Goal: Task Accomplishment & Management: Use online tool/utility

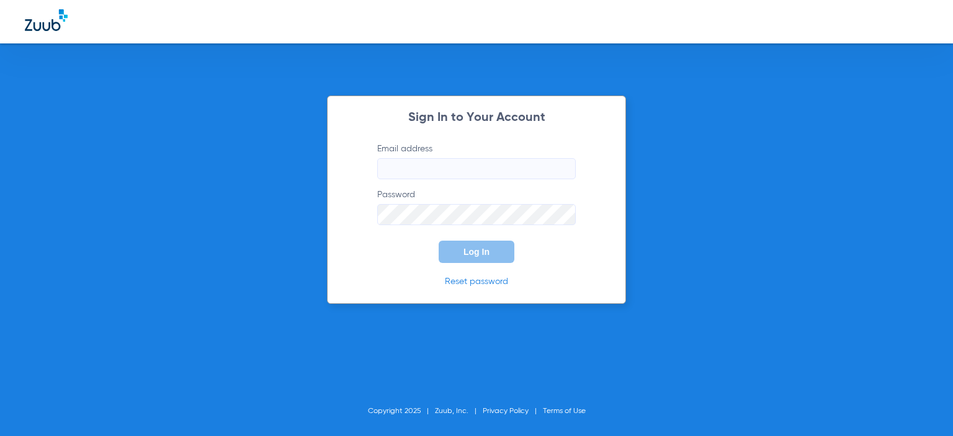
type input "[EMAIL_ADDRESS][DOMAIN_NAME]"
click at [484, 260] on button "Log In" at bounding box center [477, 252] width 76 height 22
click at [500, 255] on button "Log In" at bounding box center [477, 252] width 76 height 22
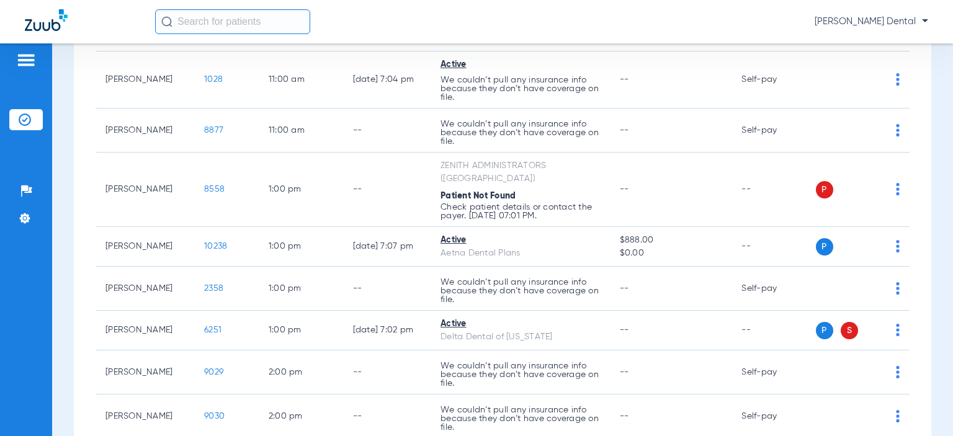
scroll to position [1045, 0]
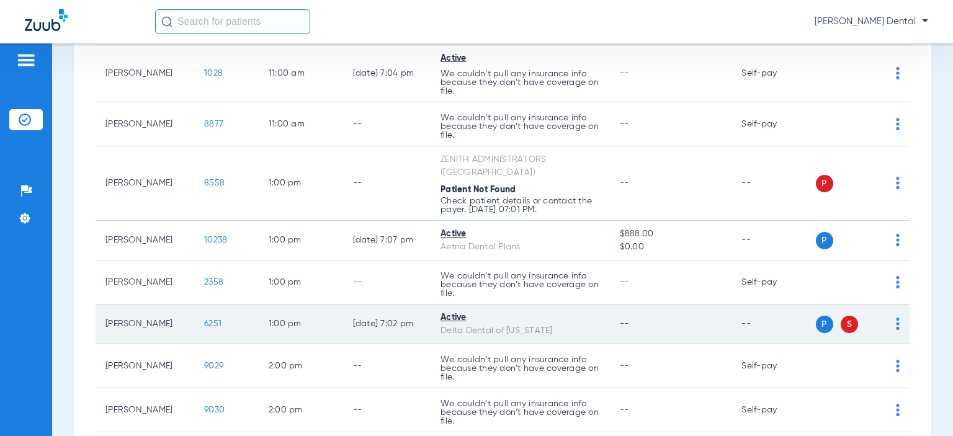
click at [204, 321] on span "6251" at bounding box center [212, 324] width 17 height 9
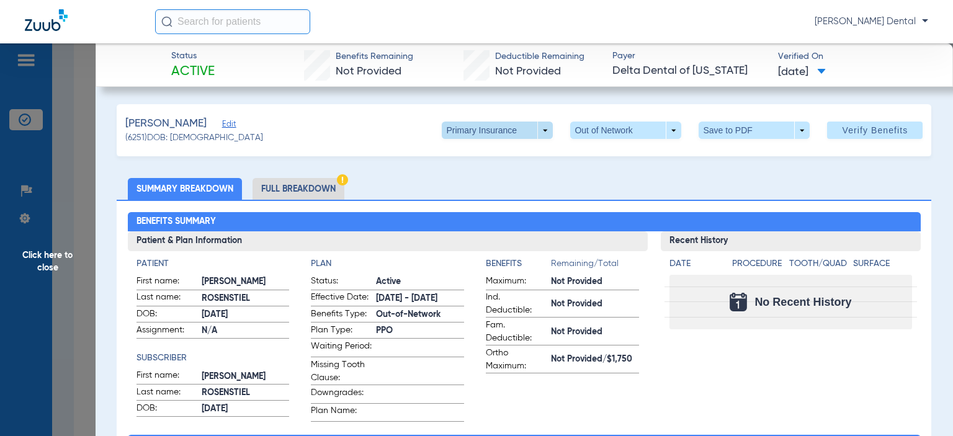
click at [533, 130] on span at bounding box center [497, 130] width 111 height 17
click at [478, 176] on span "Secondary Insurance" at bounding box center [485, 180] width 82 height 9
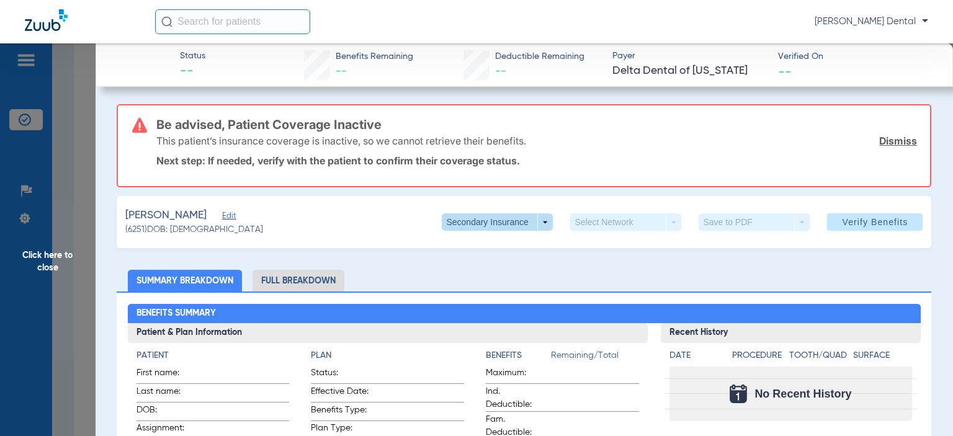
click at [536, 223] on span at bounding box center [497, 221] width 111 height 17
click at [499, 245] on span "Primary Insurance" at bounding box center [485, 246] width 82 height 9
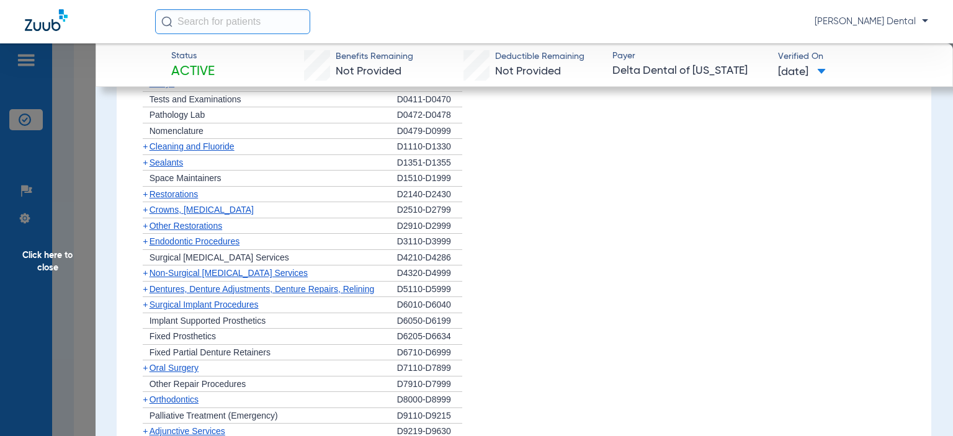
scroll to position [747, 0]
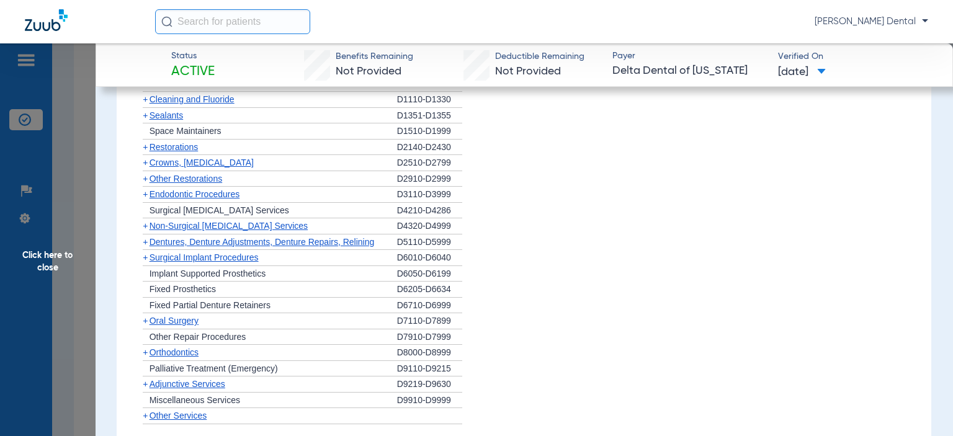
click at [215, 104] on span "Cleaning and Fluoride" at bounding box center [192, 99] width 85 height 10
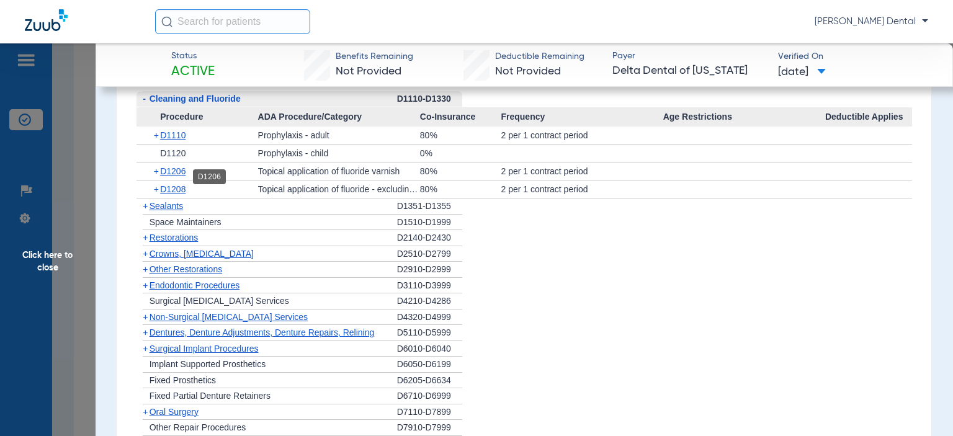
click at [174, 176] on span "D1206" at bounding box center [172, 171] width 25 height 10
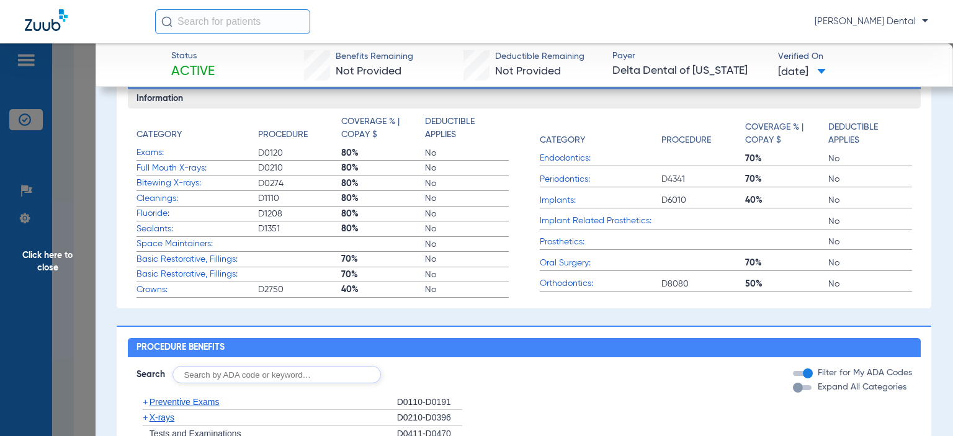
scroll to position [238, 0]
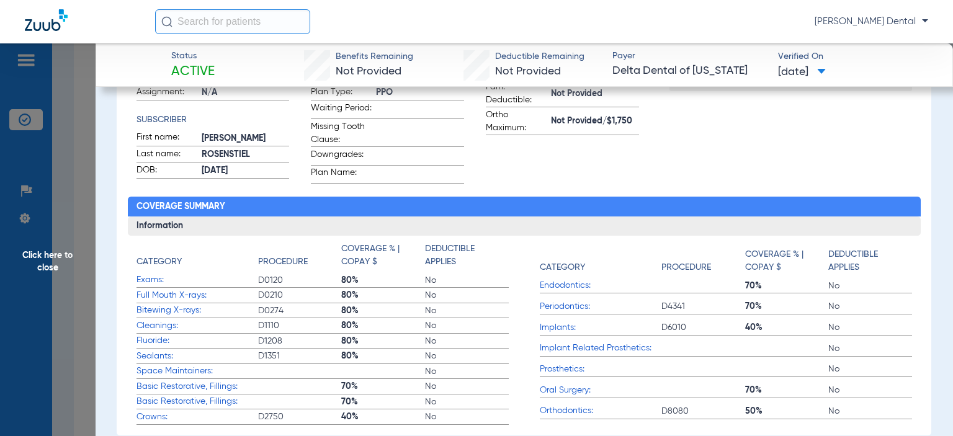
click at [83, 331] on span "Click here to close" at bounding box center [48, 261] width 96 height 436
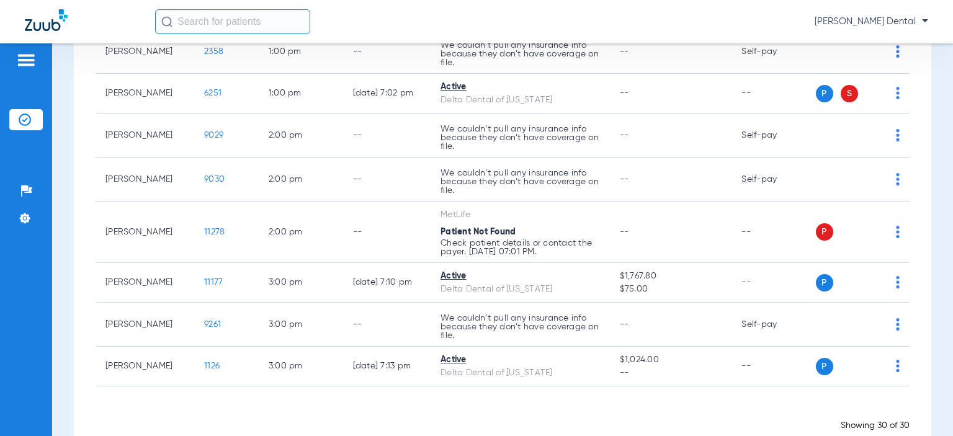
scroll to position [1271, 0]
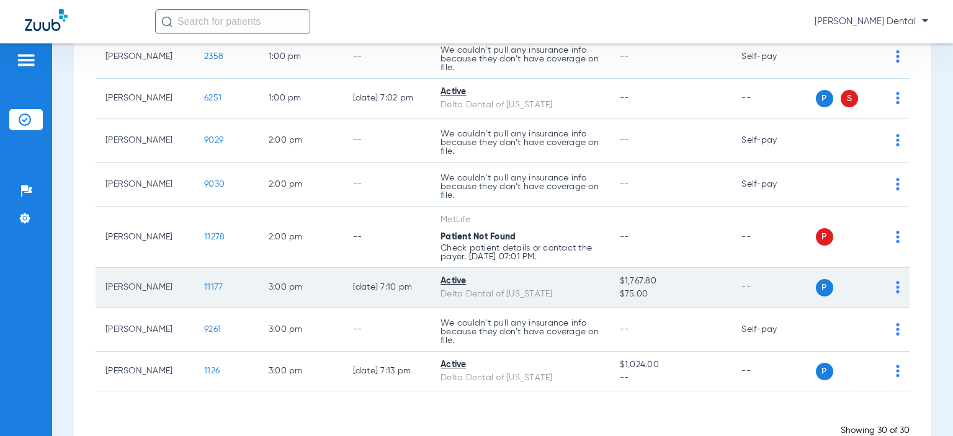
click at [204, 283] on span "11177" at bounding box center [213, 287] width 19 height 9
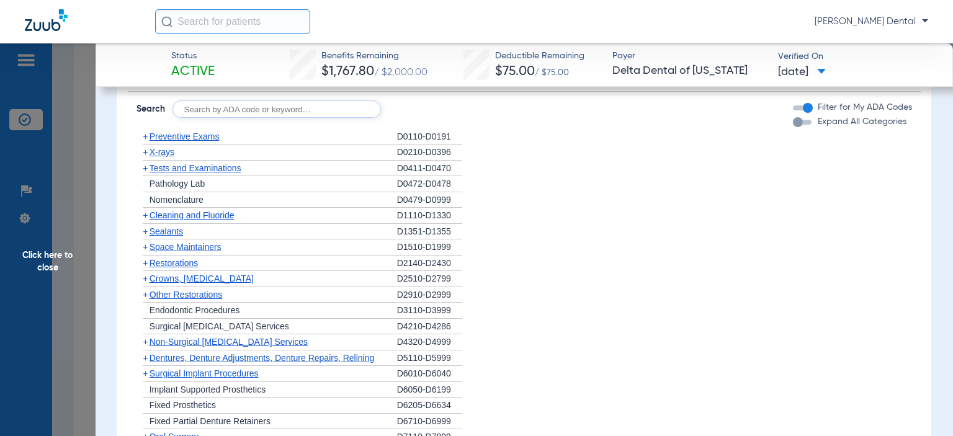
scroll to position [767, 0]
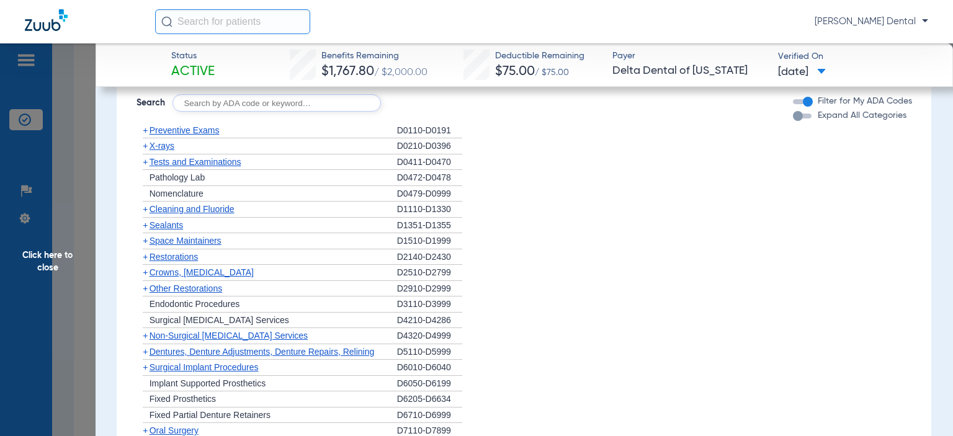
click at [231, 209] on span "Cleaning and Fluoride" at bounding box center [192, 209] width 85 height 10
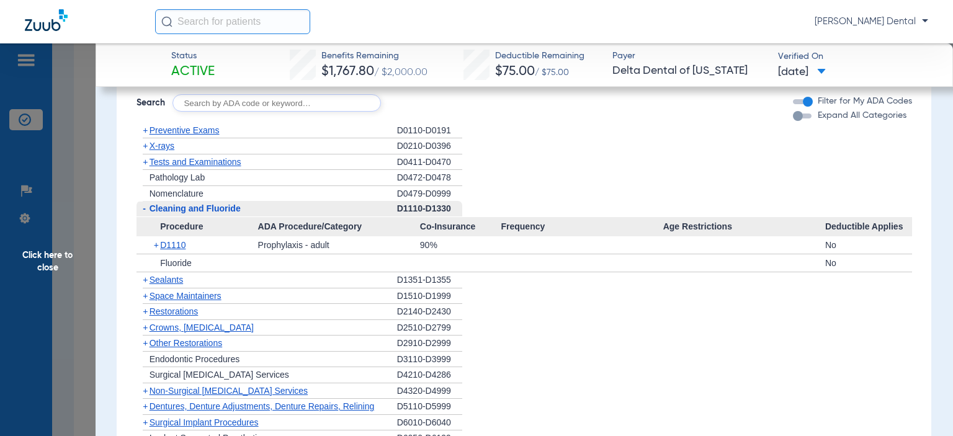
click at [59, 321] on span "Click here to close" at bounding box center [48, 261] width 96 height 436
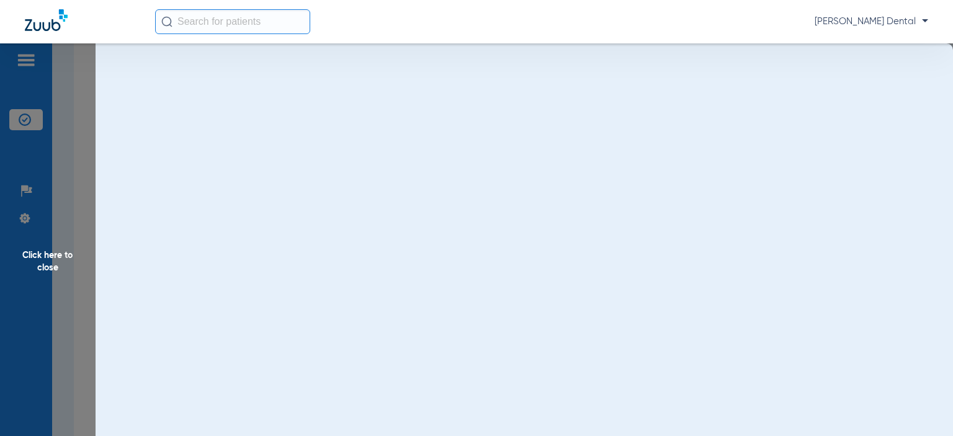
scroll to position [0, 0]
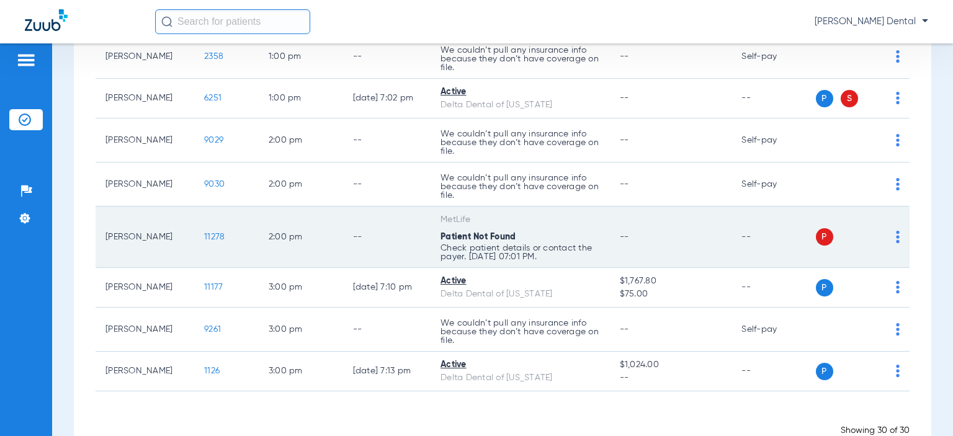
click at [206, 233] on span "11278" at bounding box center [214, 237] width 20 height 9
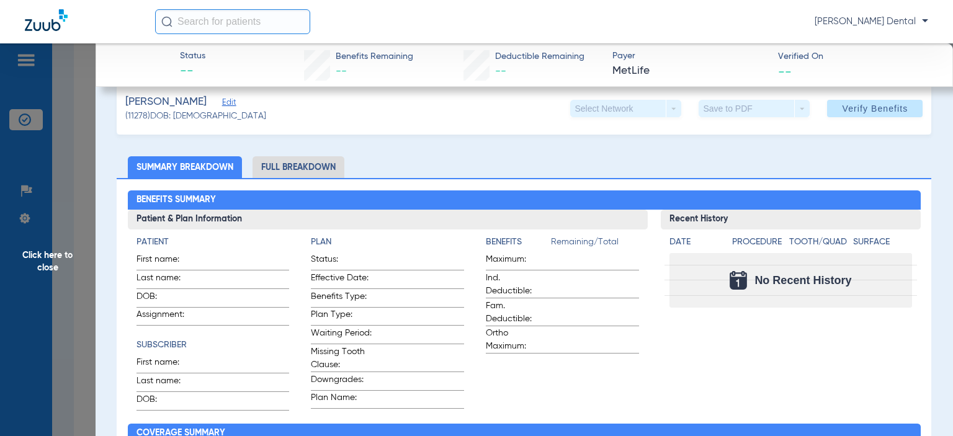
scroll to position [109, 0]
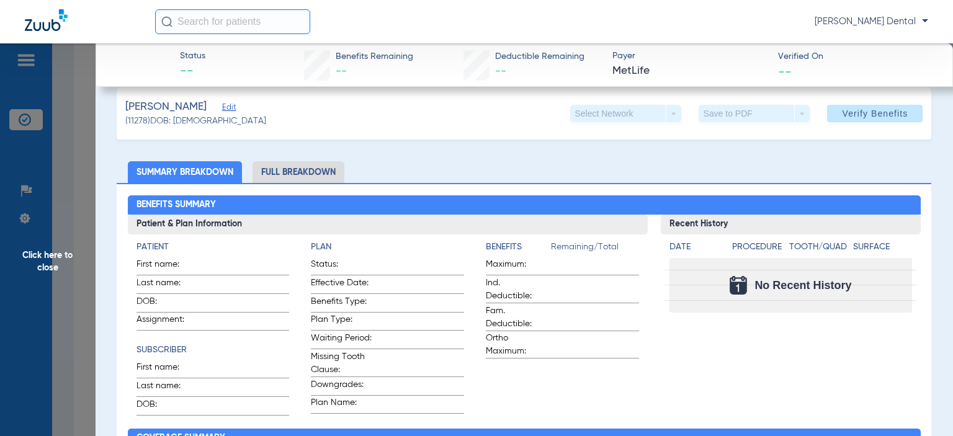
click at [75, 114] on span "Click here to close" at bounding box center [48, 261] width 96 height 436
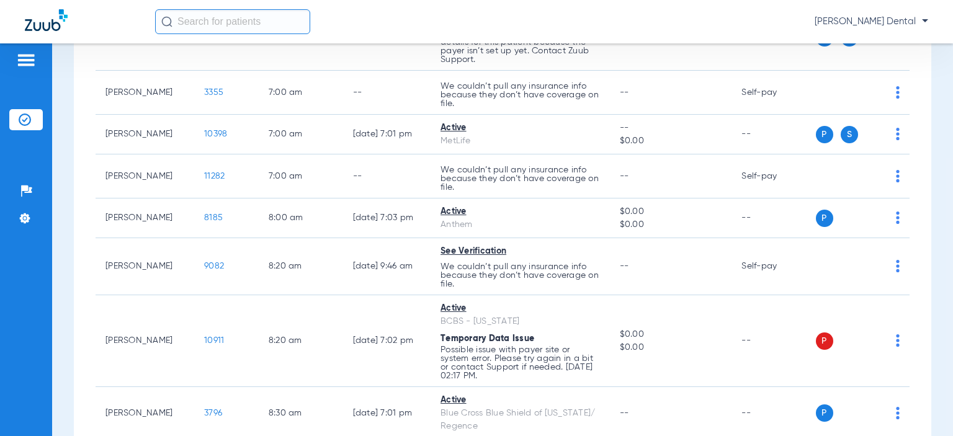
scroll to position [0, 0]
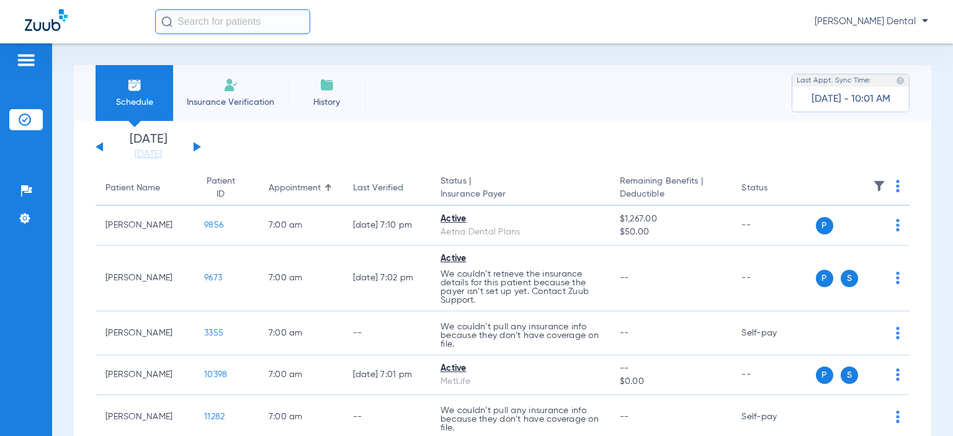
click at [197, 148] on button at bounding box center [197, 146] width 7 height 9
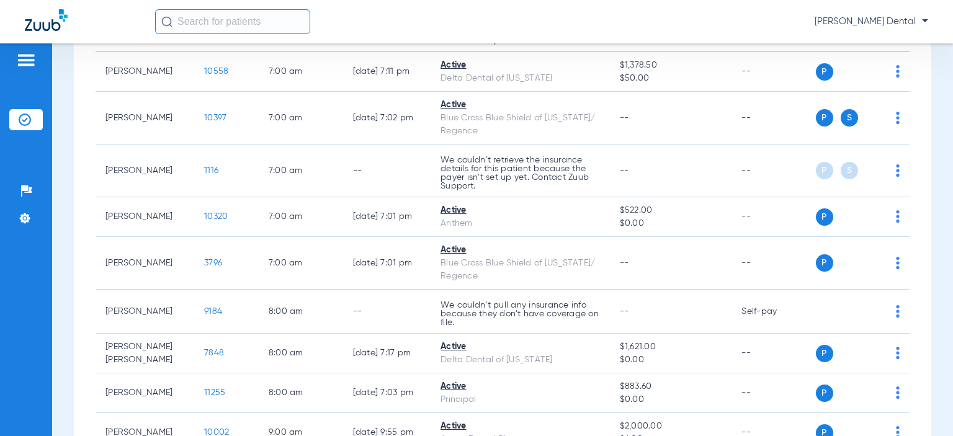
scroll to position [151, 0]
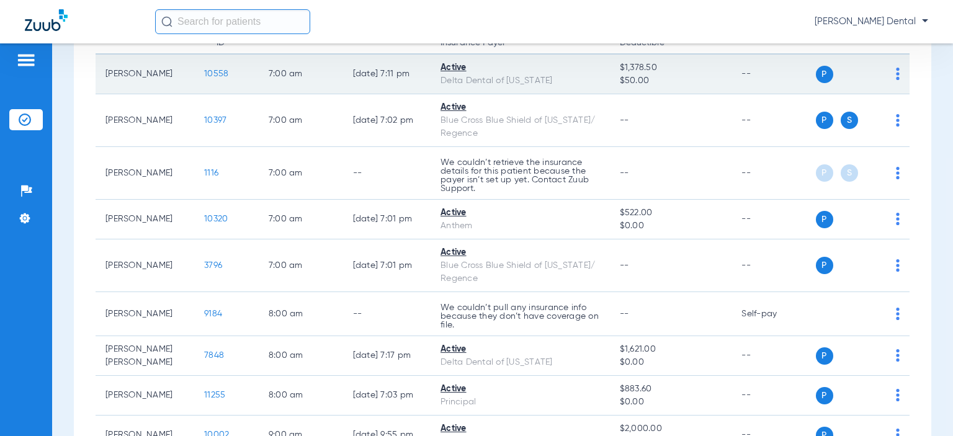
click at [204, 73] on span "10558" at bounding box center [216, 74] width 24 height 9
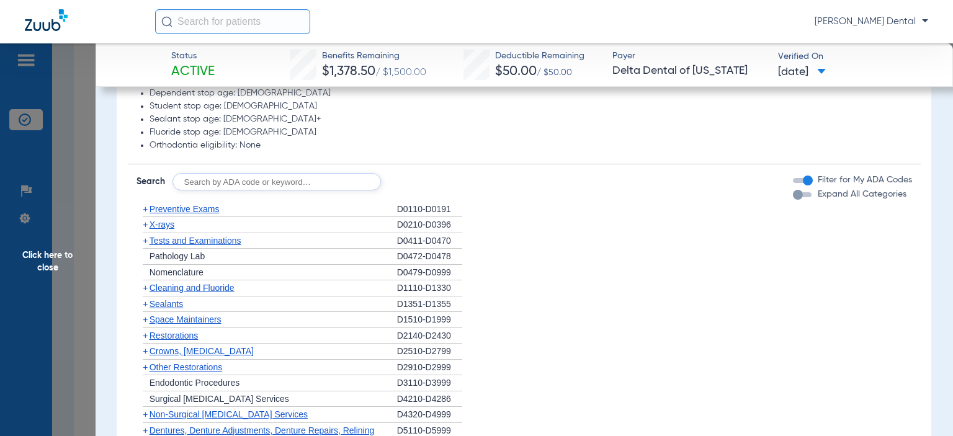
scroll to position [679, 0]
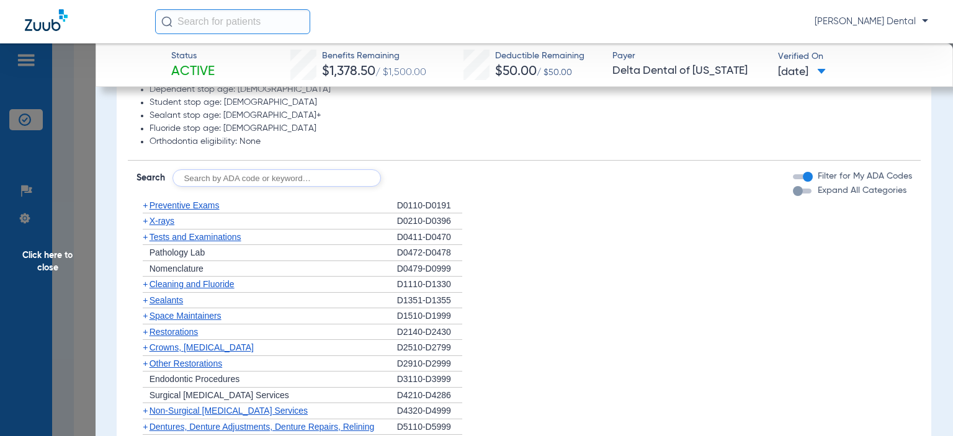
click at [204, 280] on span "Cleaning and Fluoride" at bounding box center [192, 284] width 85 height 10
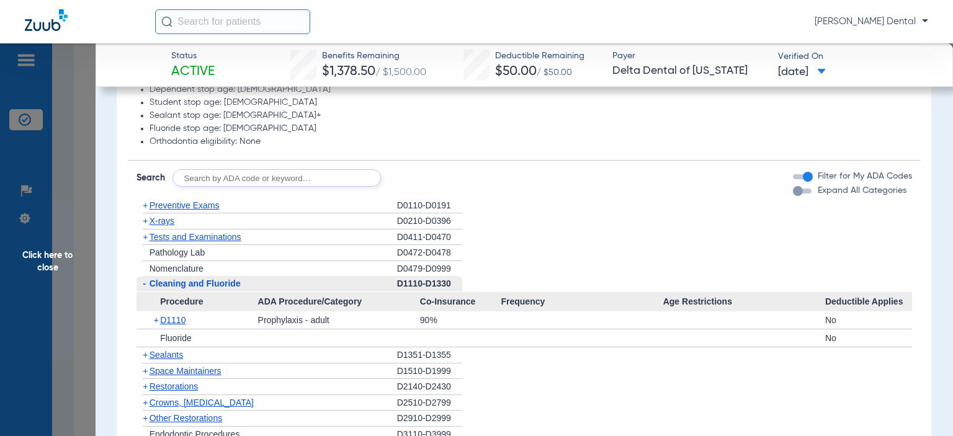
click at [435, 94] on li "Dependent stop age: [DEMOGRAPHIC_DATA]" at bounding box center [531, 89] width 763 height 11
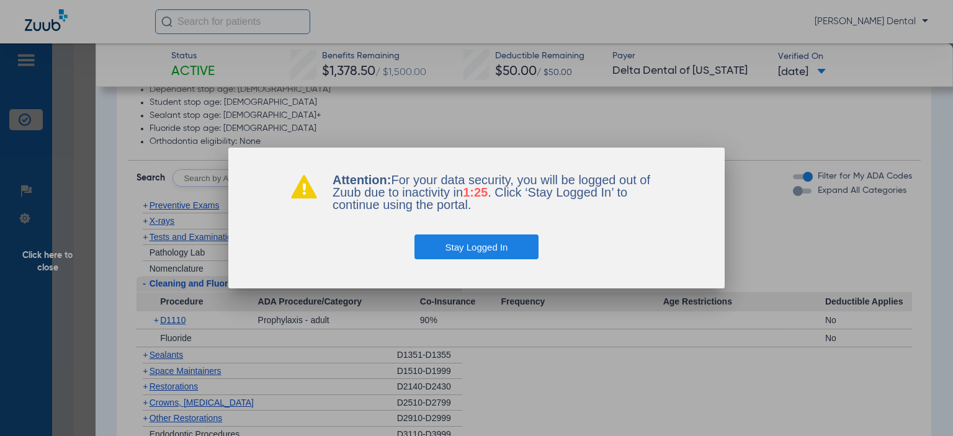
click at [479, 248] on button "Stay Logged In" at bounding box center [477, 247] width 125 height 25
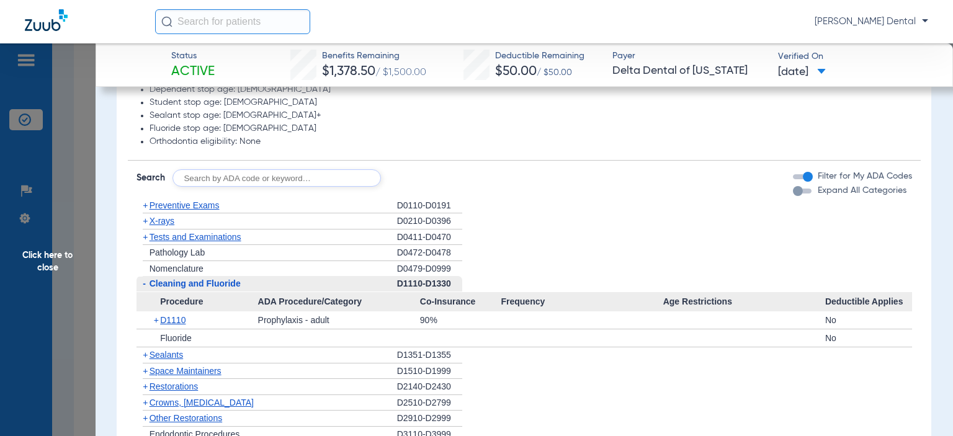
click at [83, 226] on span "Click here to close" at bounding box center [48, 261] width 96 height 436
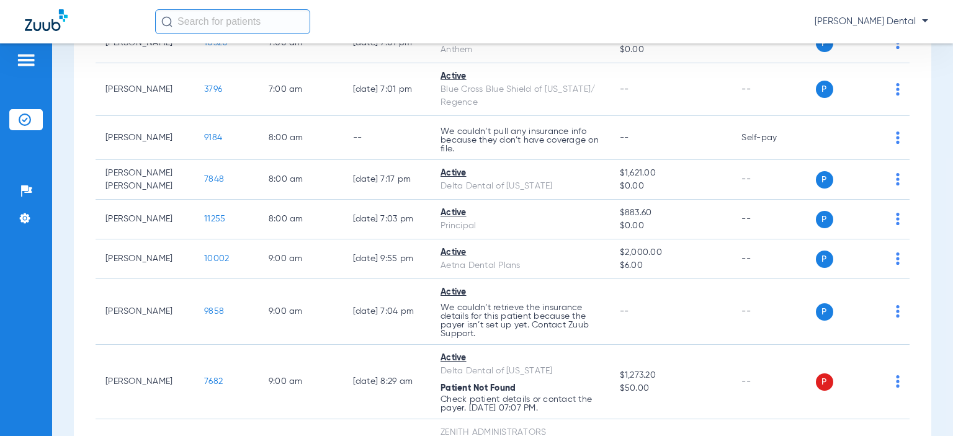
scroll to position [325, 0]
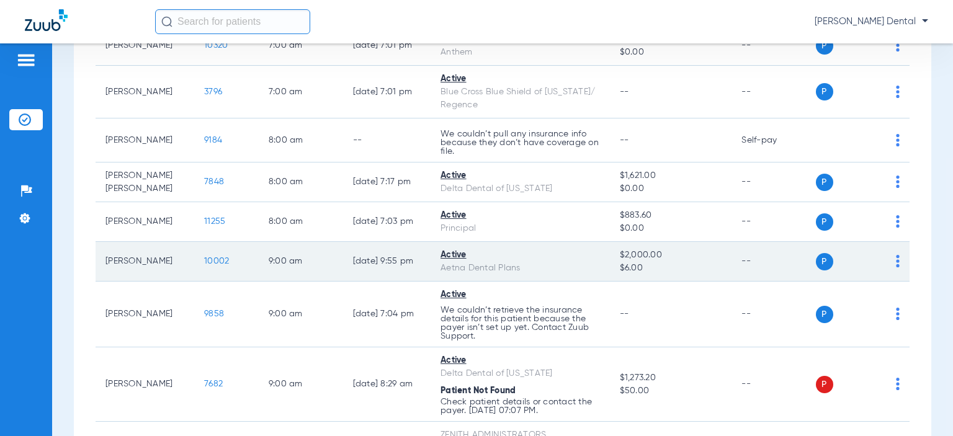
click at [209, 260] on span "10002" at bounding box center [216, 261] width 25 height 9
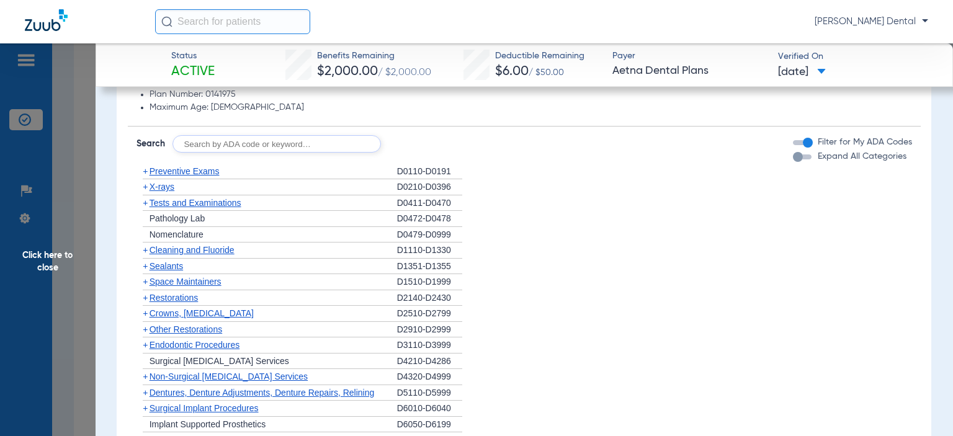
scroll to position [707, 0]
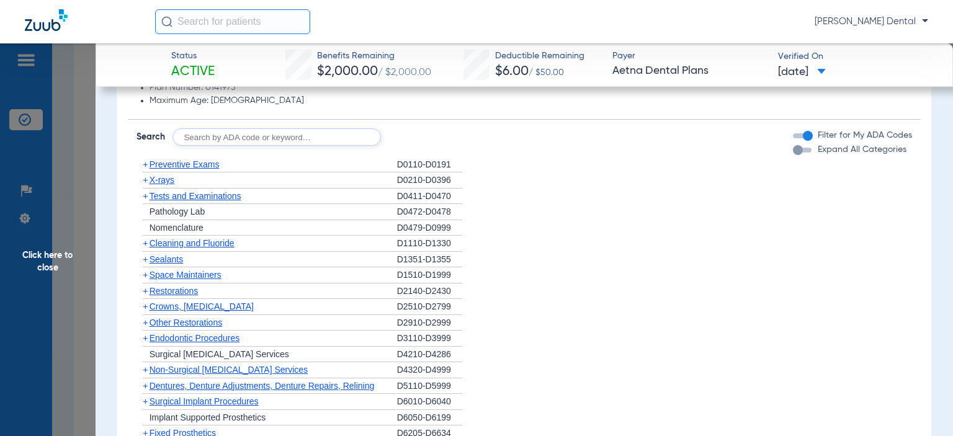
click at [215, 243] on span "Cleaning and Fluoride" at bounding box center [192, 243] width 85 height 10
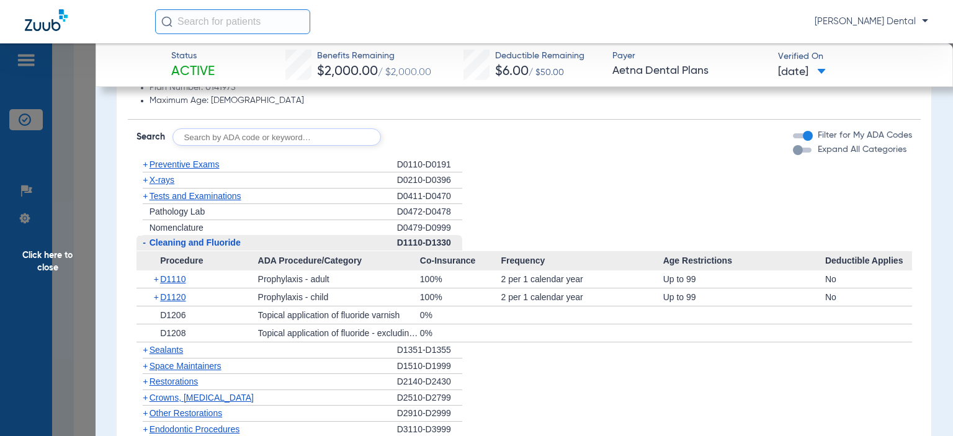
click at [91, 192] on span "Click here to close" at bounding box center [48, 261] width 96 height 436
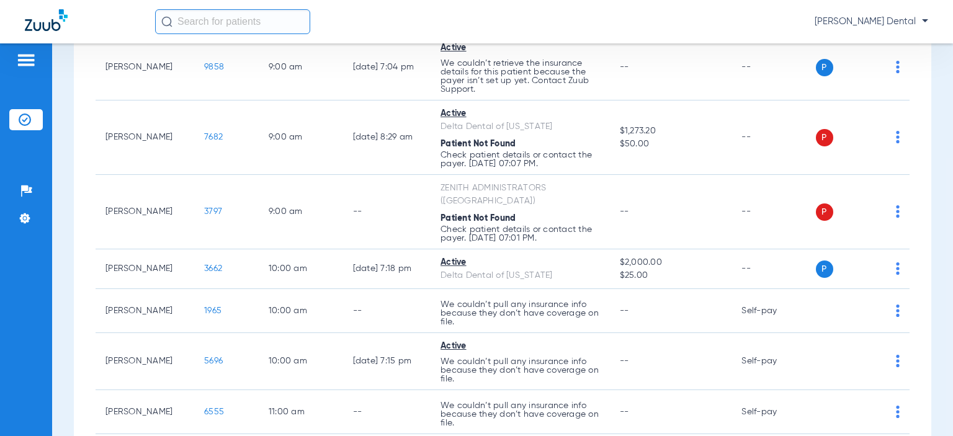
scroll to position [603, 0]
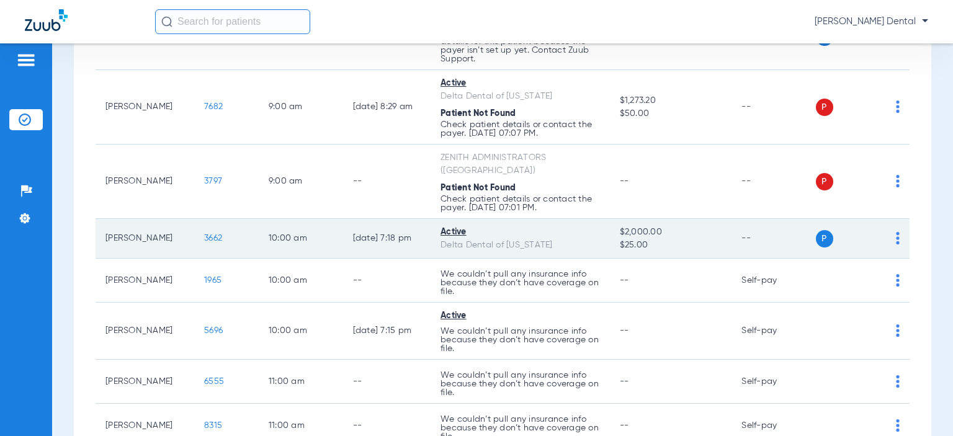
click at [204, 234] on span "3662" at bounding box center [213, 238] width 18 height 9
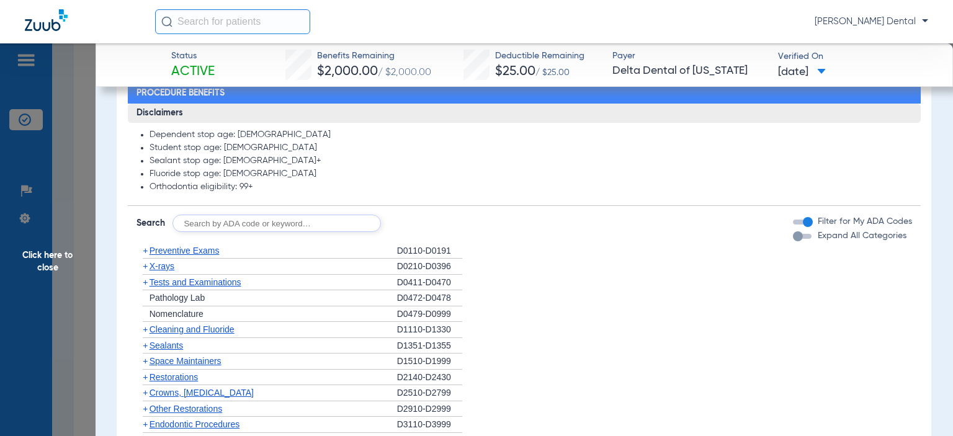
scroll to position [648, 0]
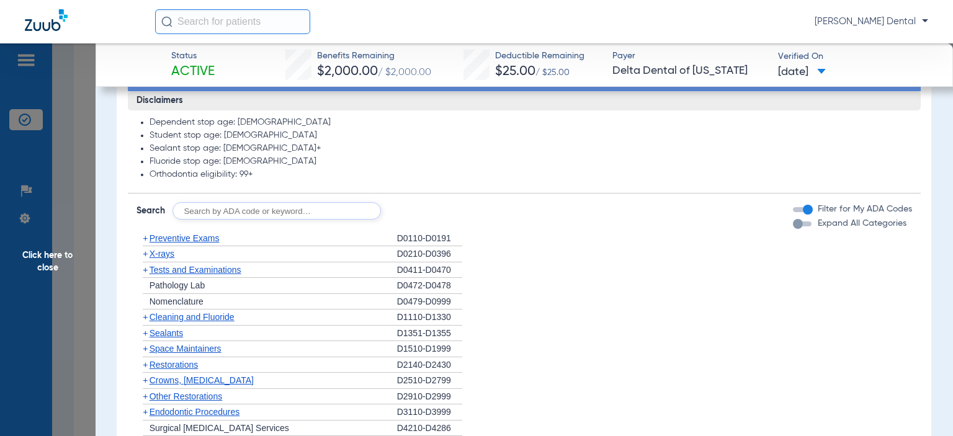
click at [225, 319] on span "Cleaning and Fluoride" at bounding box center [192, 317] width 85 height 10
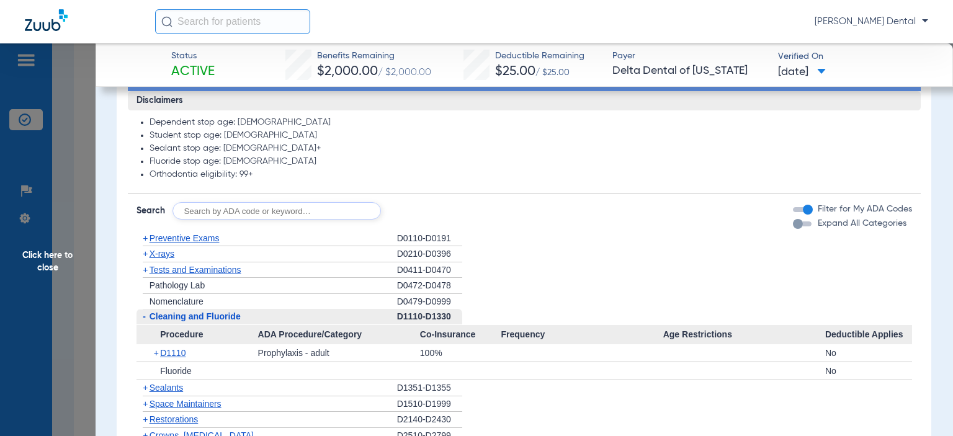
click at [84, 193] on span "Click here to close" at bounding box center [48, 261] width 96 height 436
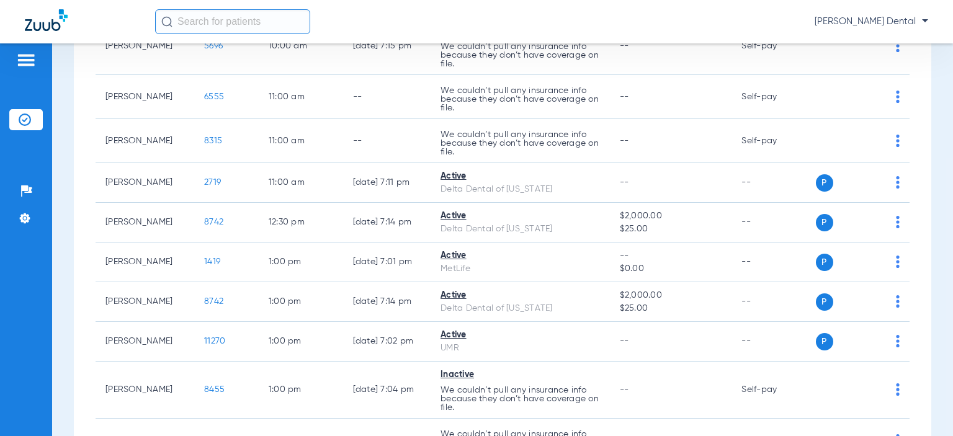
scroll to position [896, 0]
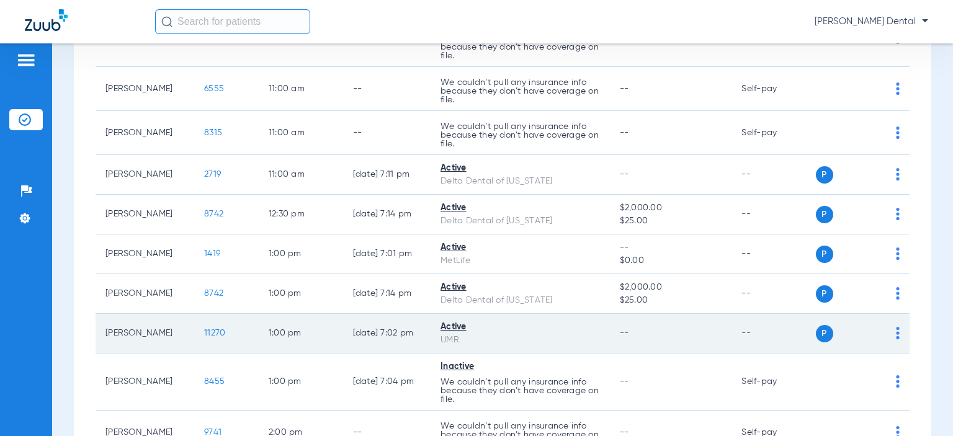
click at [204, 329] on span "11270" at bounding box center [214, 333] width 21 height 9
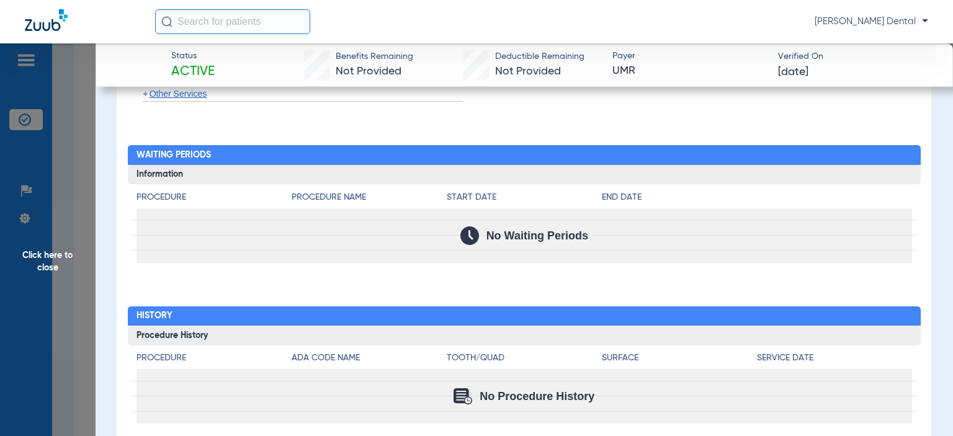
scroll to position [1200, 0]
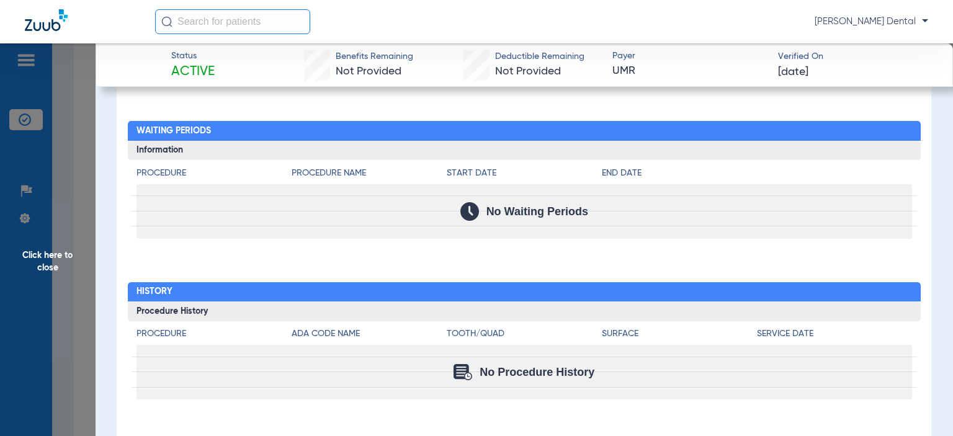
click at [84, 169] on span "Click here to close" at bounding box center [48, 261] width 96 height 436
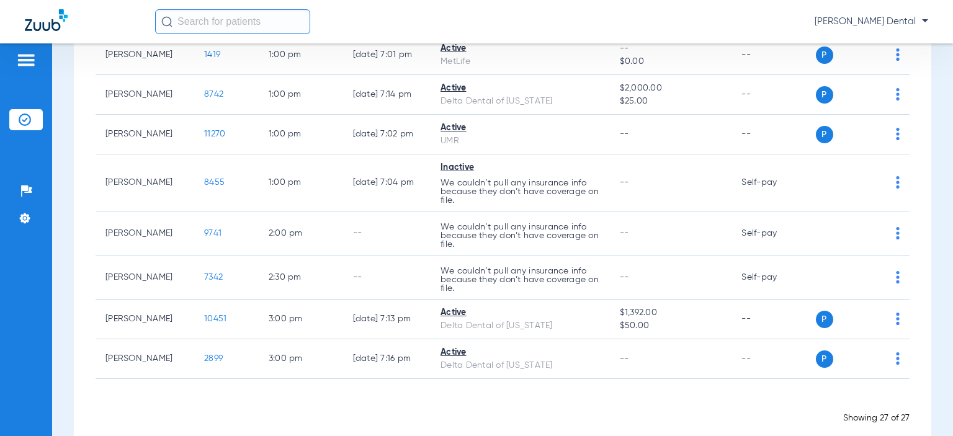
scroll to position [1100, 0]
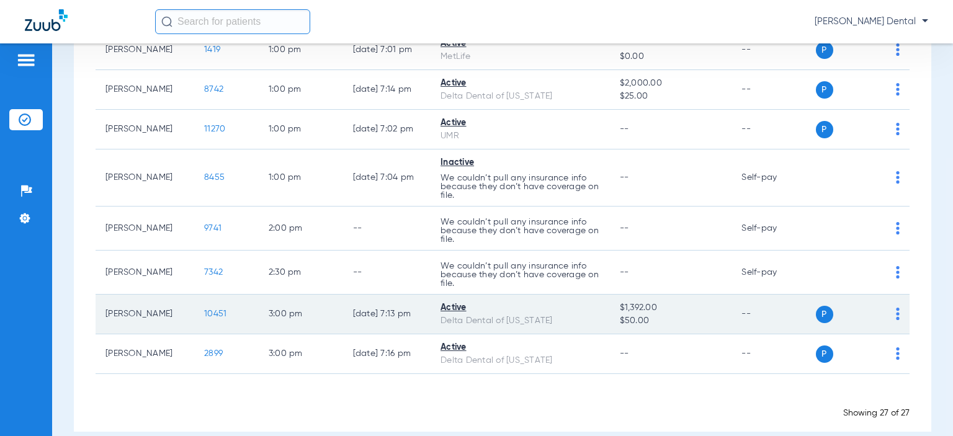
click at [205, 310] on span "10451" at bounding box center [215, 314] width 22 height 9
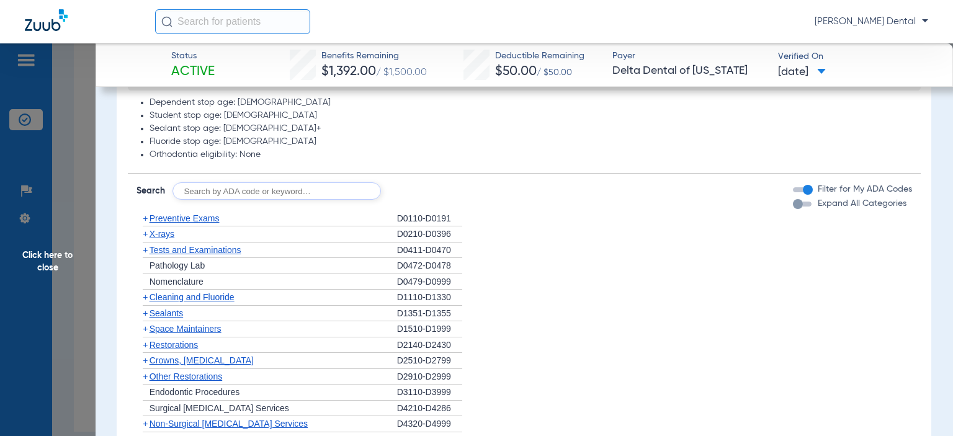
scroll to position [682, 0]
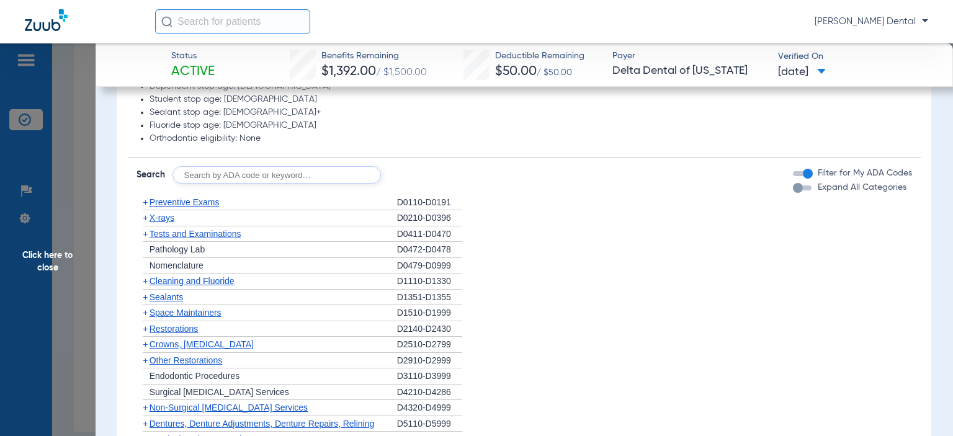
click at [230, 280] on span "Cleaning and Fluoride" at bounding box center [192, 281] width 85 height 10
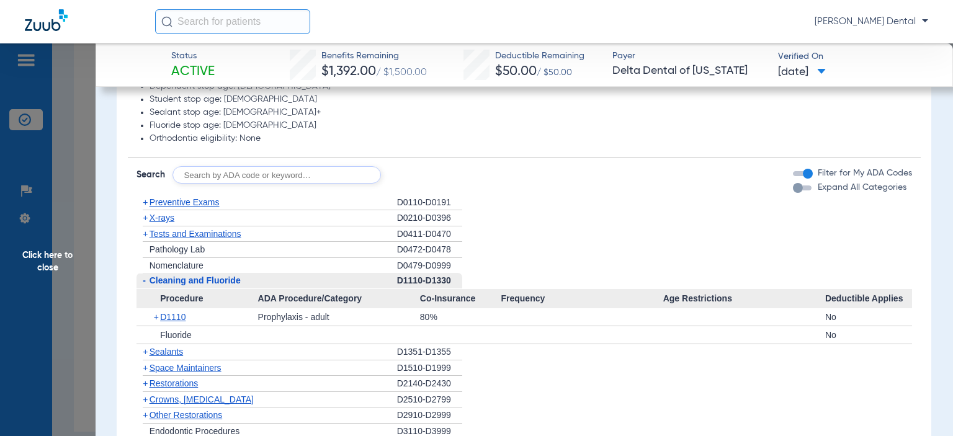
click at [84, 335] on span "Click here to close" at bounding box center [48, 261] width 96 height 436
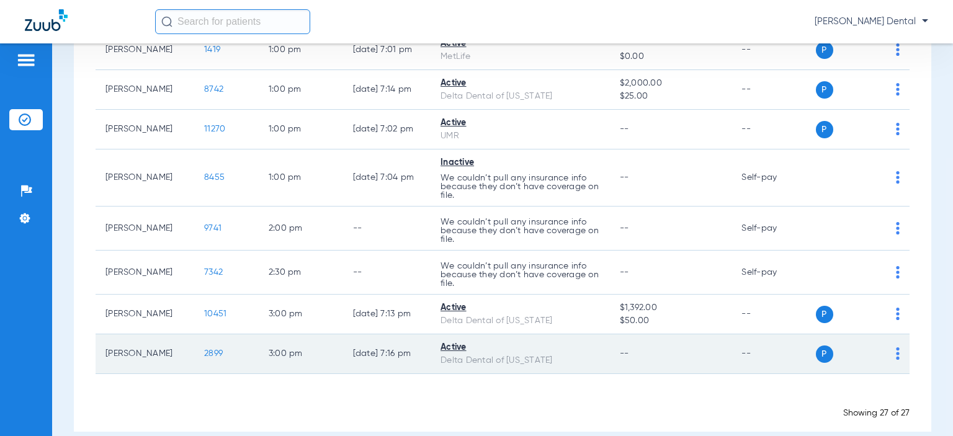
click at [205, 349] on span "2899" at bounding box center [213, 353] width 19 height 9
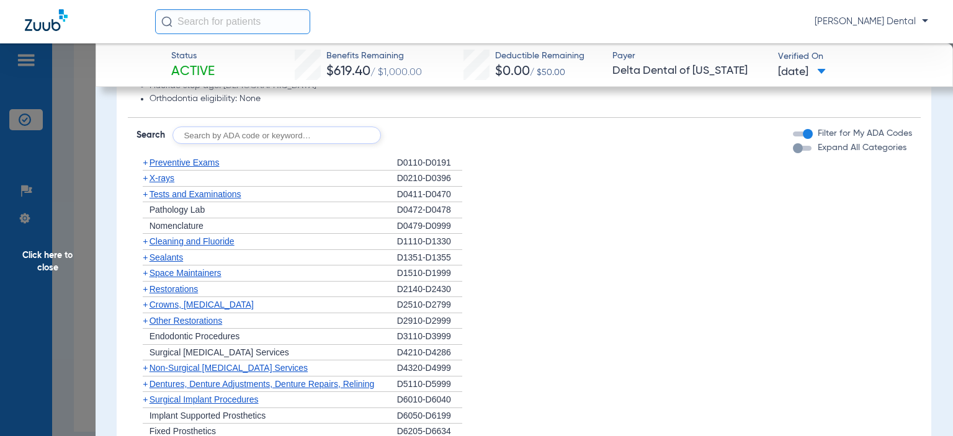
scroll to position [755, 0]
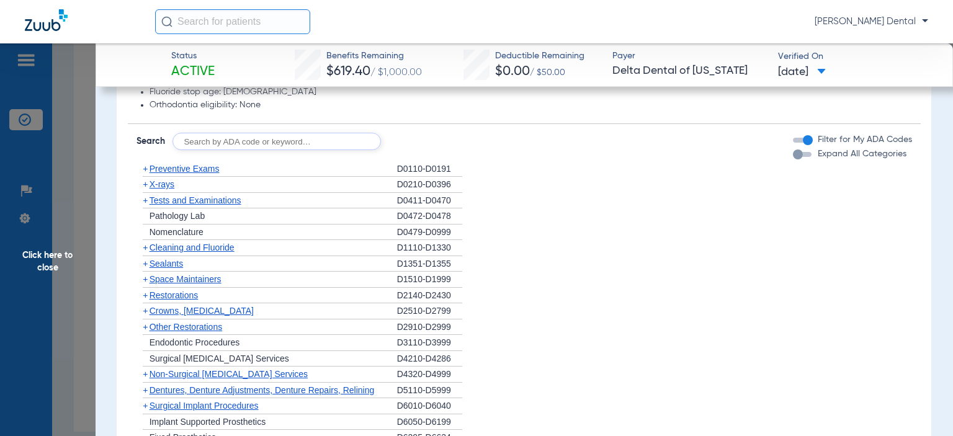
click at [176, 248] on span "Cleaning and Fluoride" at bounding box center [192, 248] width 85 height 10
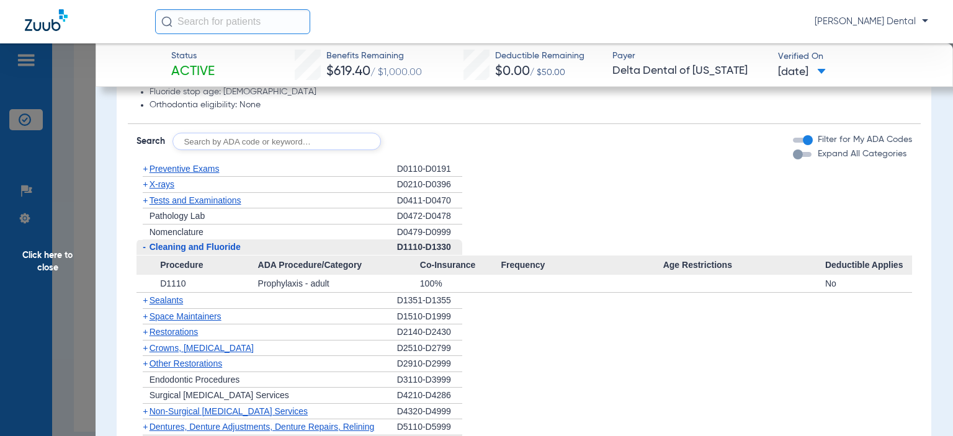
click at [84, 307] on span "Click here to close" at bounding box center [48, 261] width 96 height 436
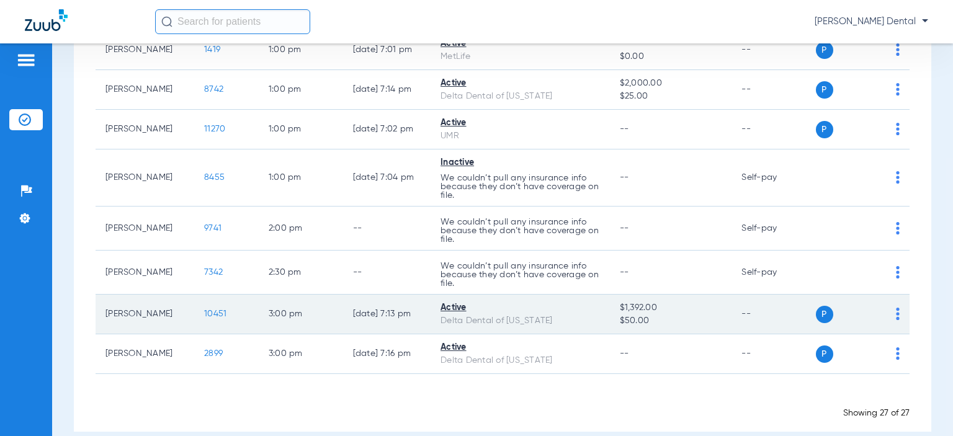
click at [204, 310] on span "10451" at bounding box center [215, 314] width 22 height 9
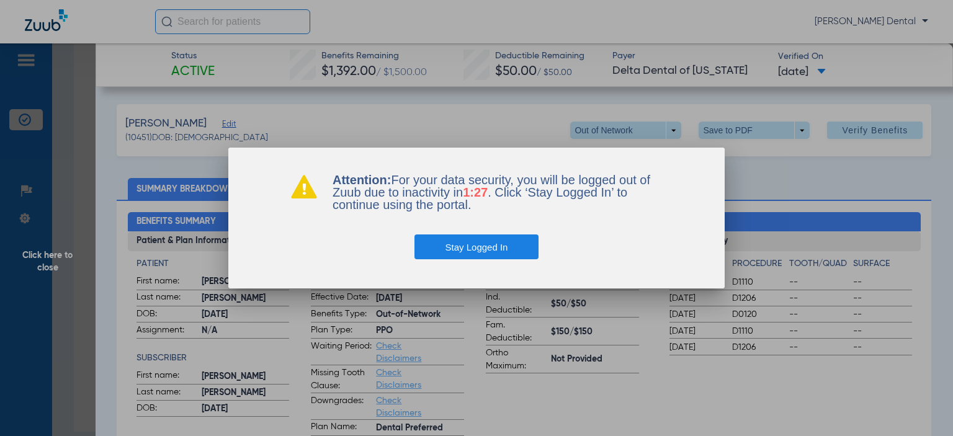
click at [479, 245] on button "Stay Logged In" at bounding box center [477, 247] width 125 height 25
